Goal: Find specific fact: Find contact information

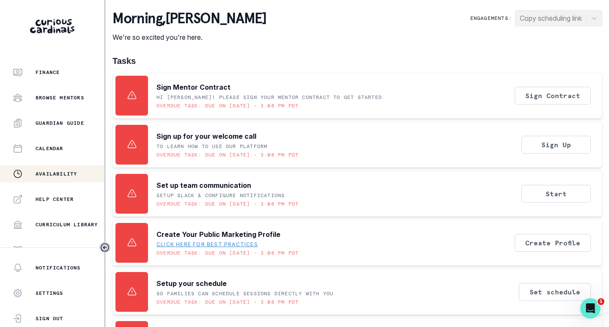
scroll to position [169, 0]
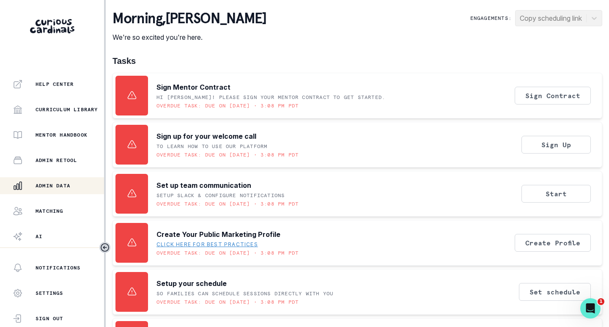
click at [48, 181] on div "Admin Data" at bounding box center [58, 186] width 91 height 10
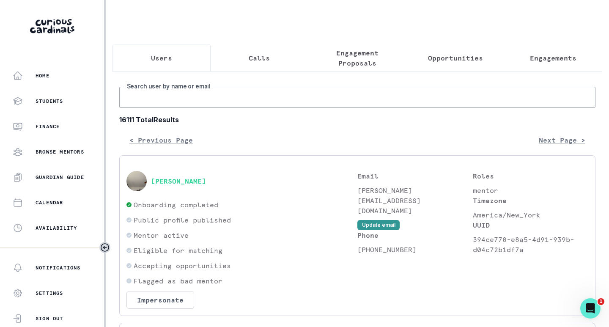
click at [160, 104] on input "Search user by name or email" at bounding box center [357, 97] width 476 height 21
type input "[PERSON_NAME]"
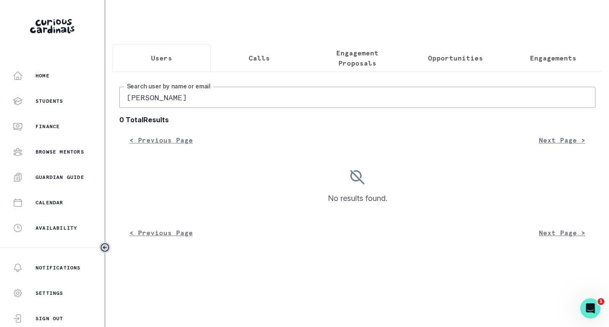
click at [161, 104] on input "[PERSON_NAME]" at bounding box center [357, 97] width 476 height 21
type input "[PERSON_NAME]"
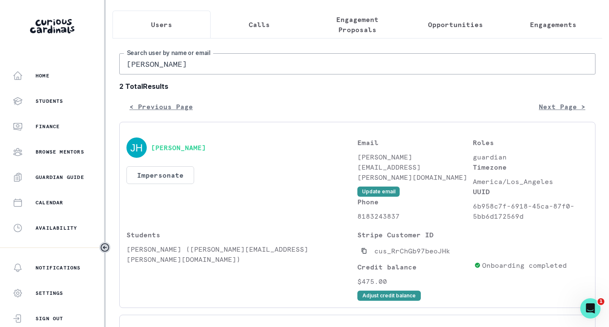
scroll to position [85, 0]
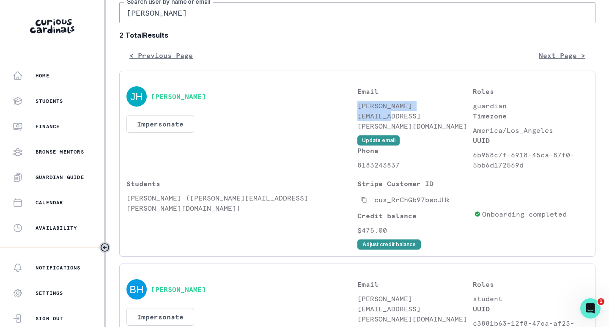
drag, startPoint x: 444, startPoint y: 112, endPoint x: 354, endPoint y: 115, distance: 89.3
click at [357, 115] on p "[PERSON_NAME][EMAIL_ADDRESS][PERSON_NAME][DOMAIN_NAME]" at bounding box center [414, 116] width 115 height 30
copy p "[PERSON_NAME][EMAIL_ADDRESS][PERSON_NAME][DOMAIN_NAME]"
